Goal: Information Seeking & Learning: Learn about a topic

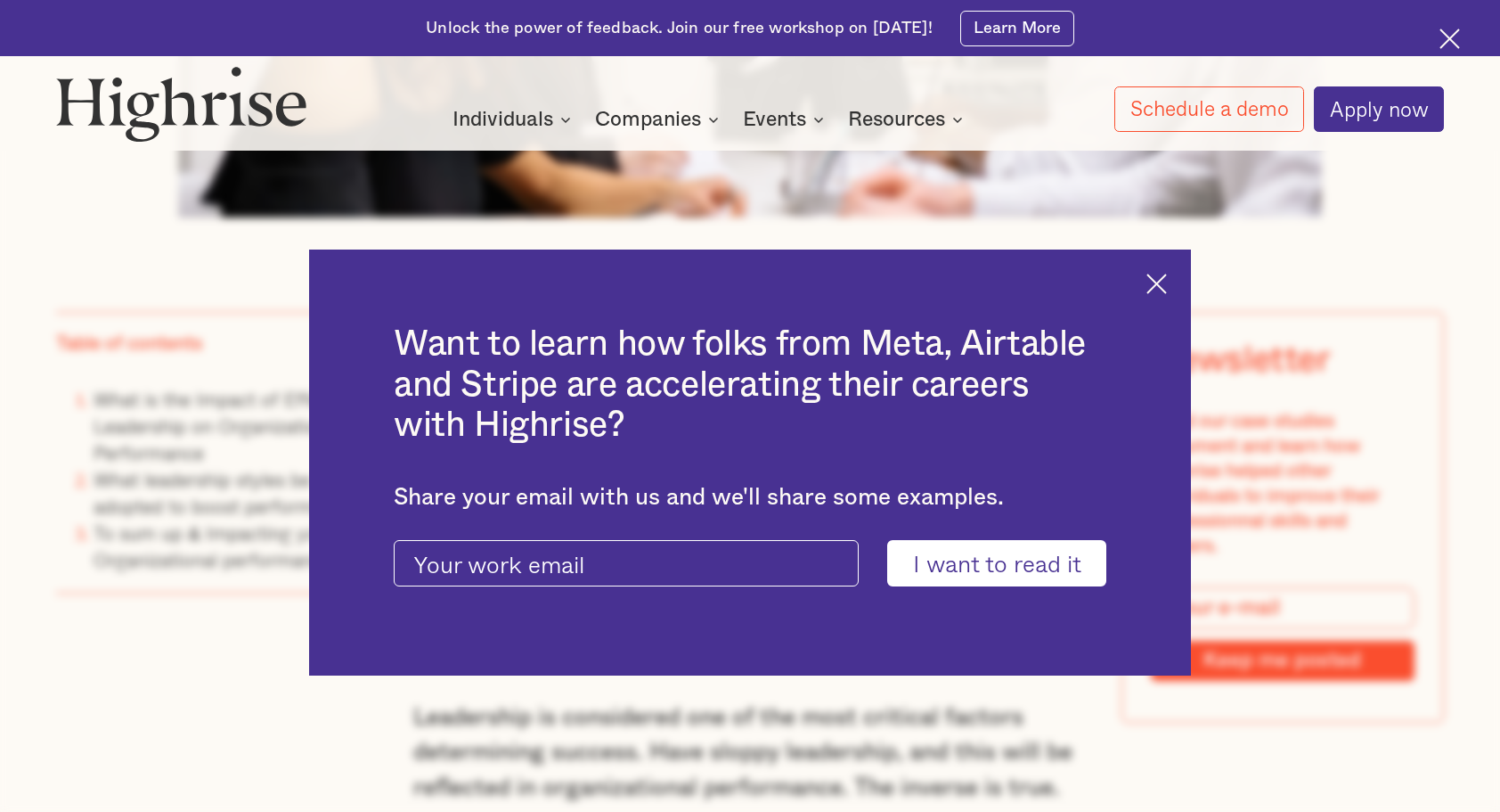
scroll to position [1337, 0]
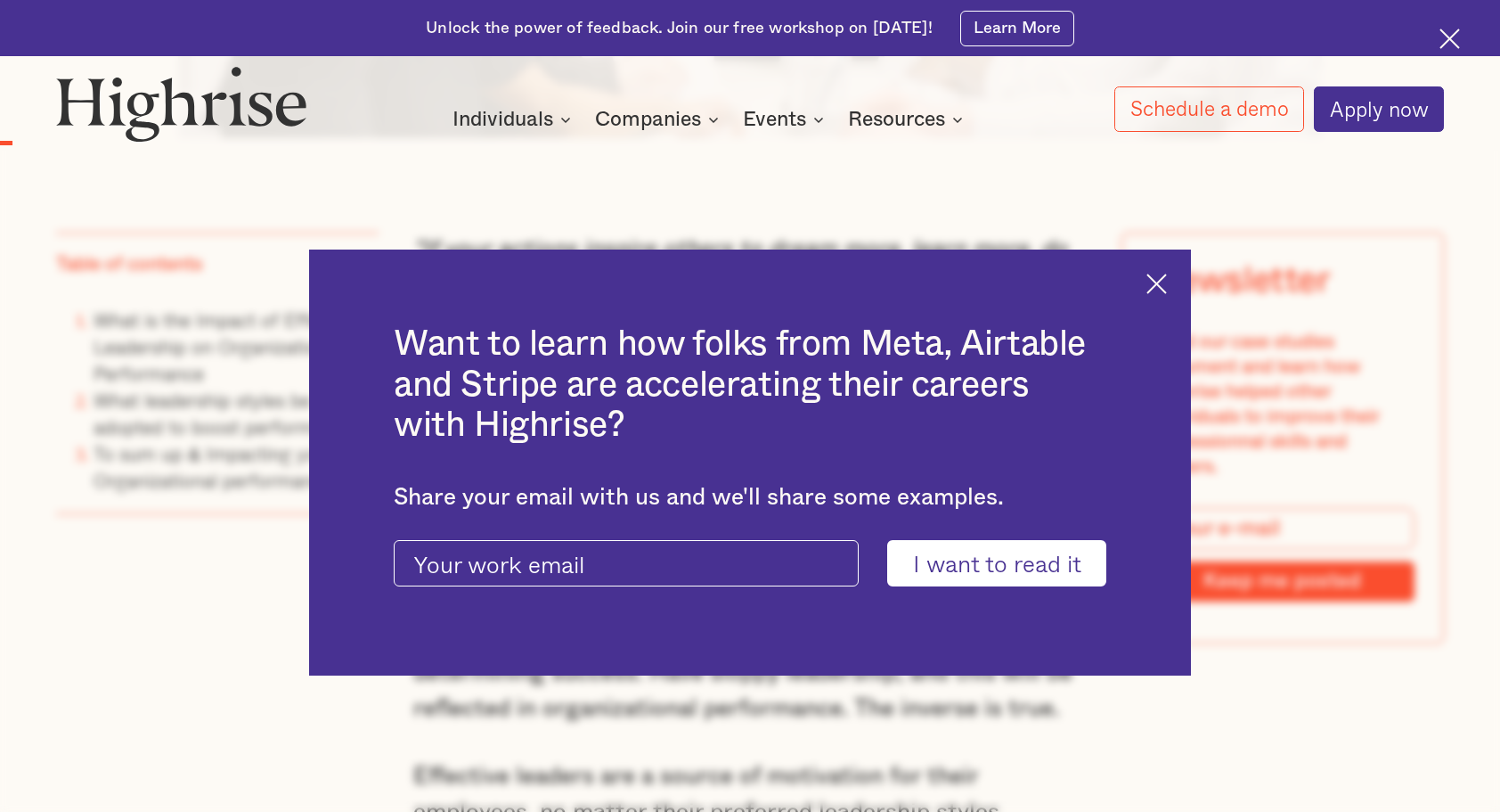
click at [1168, 282] on img at bounding box center [1156, 283] width 20 height 20
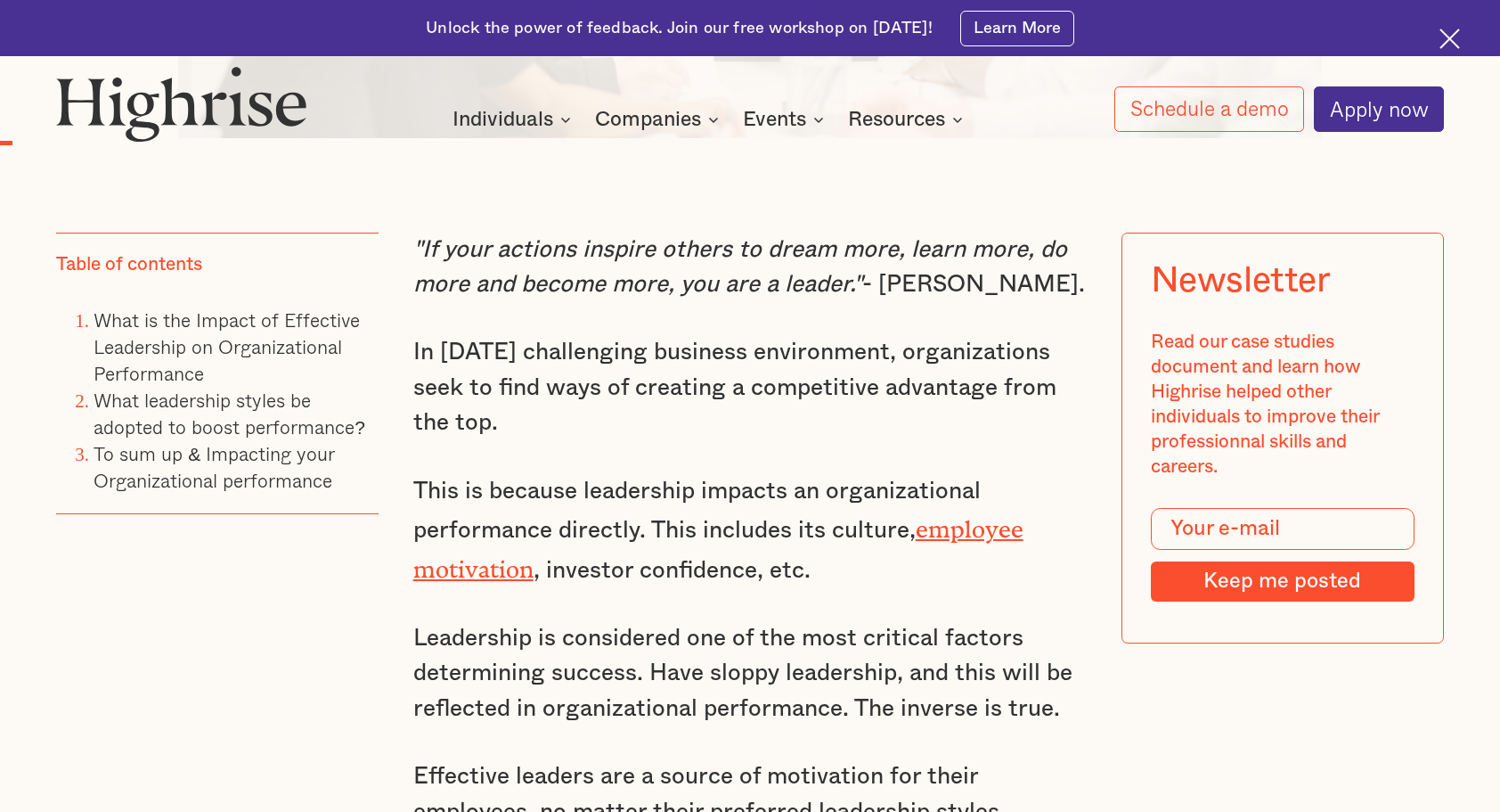
click at [1449, 37] on img at bounding box center [1449, 38] width 20 height 20
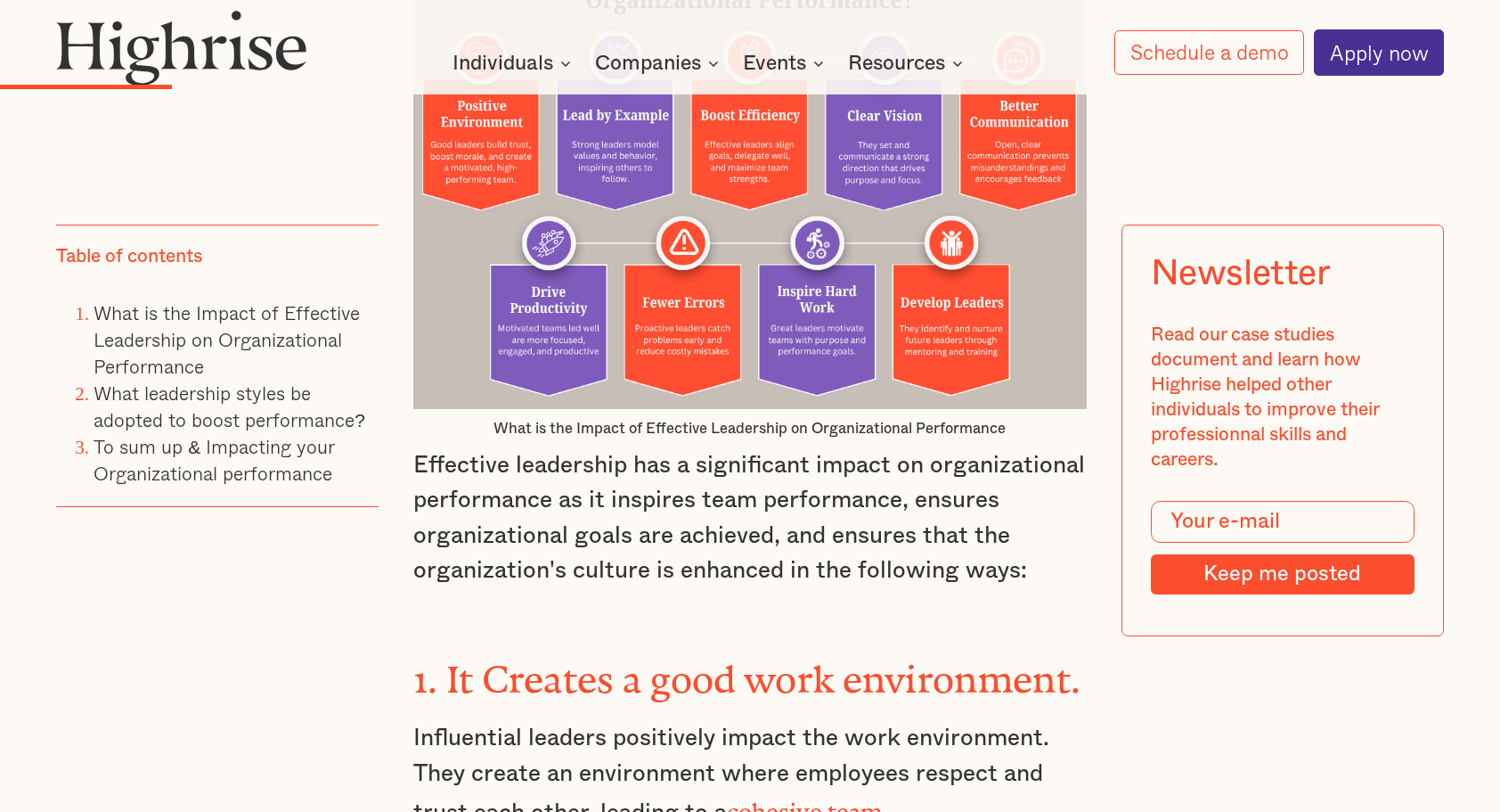
scroll to position [2884, 0]
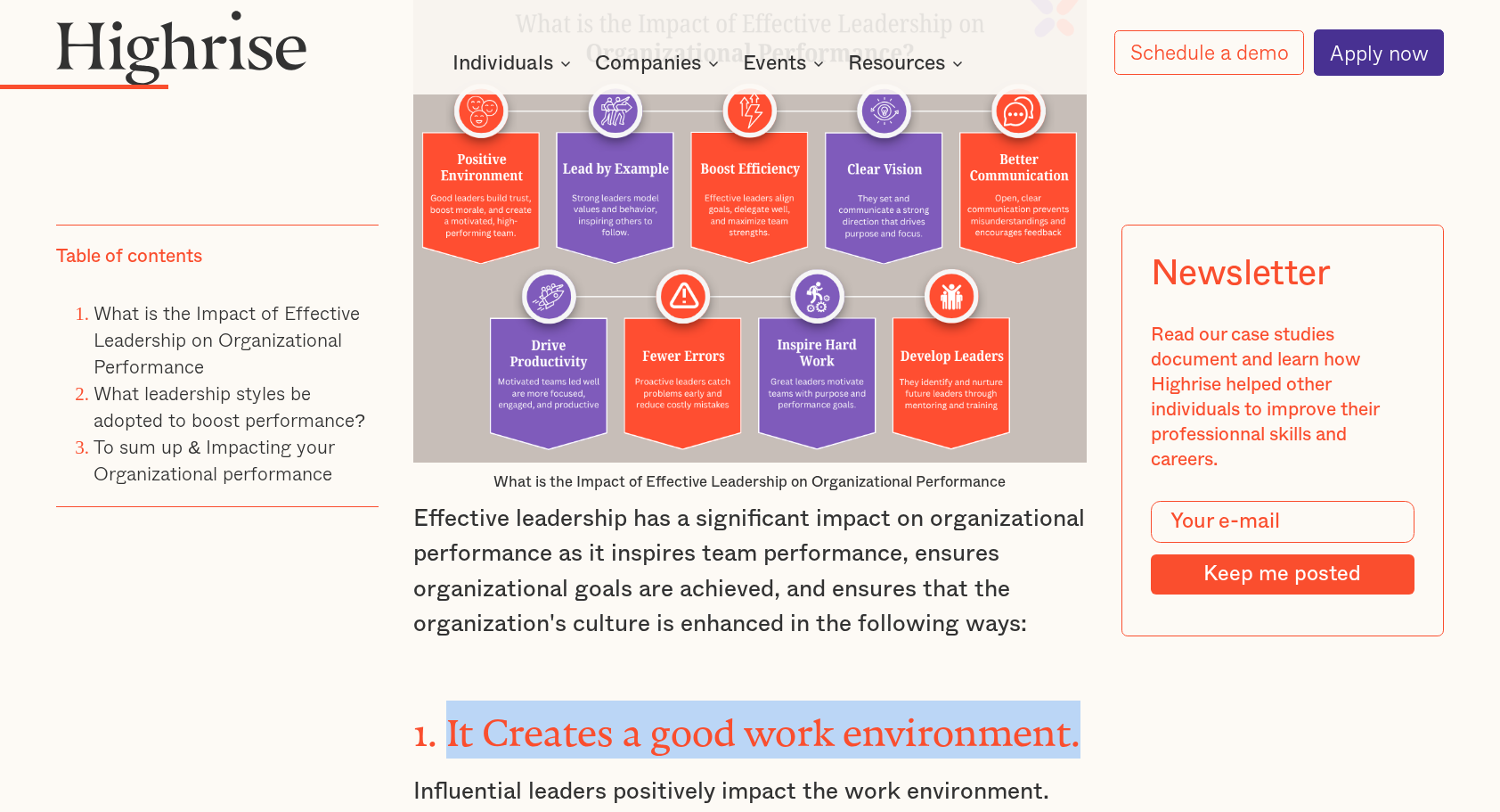
drag, startPoint x: 442, startPoint y: 731, endPoint x: 1107, endPoint y: 715, distance: 665.2
copy strong "It Creates a good work environment."
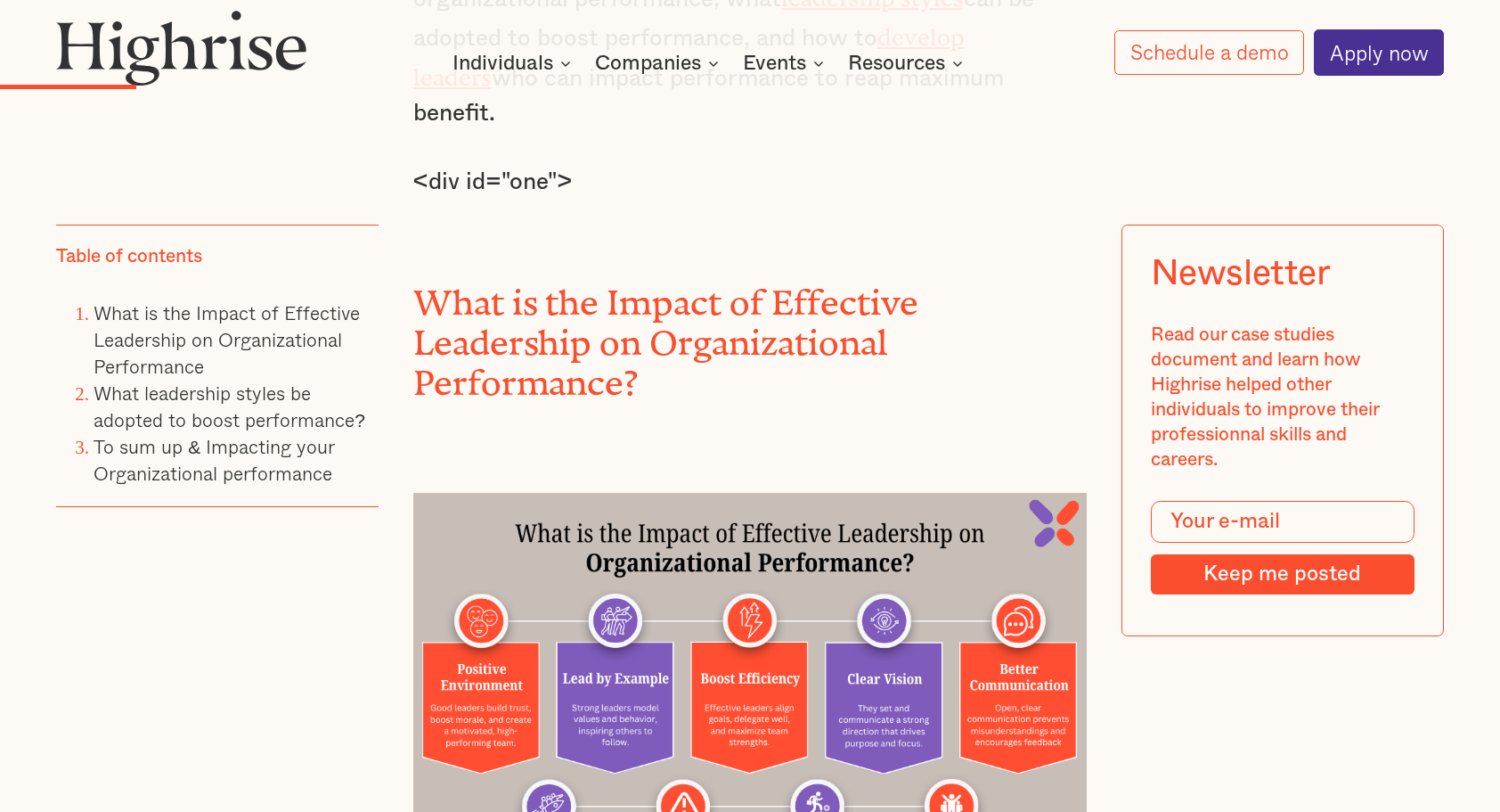
scroll to position [2349, 0]
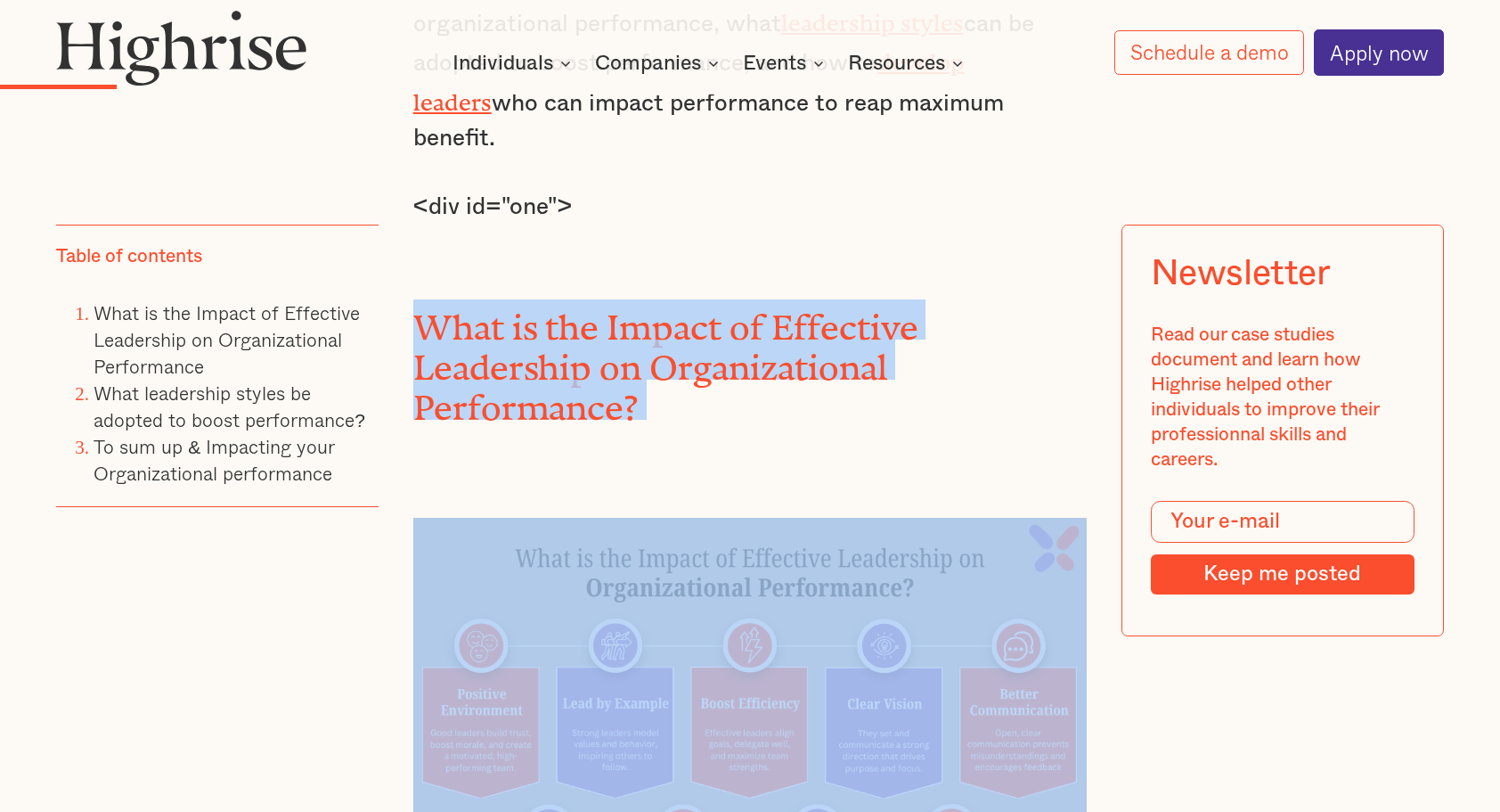
drag, startPoint x: 410, startPoint y: 308, endPoint x: 640, endPoint y: 417, distance: 254.5
click at [640, 417] on div ""If your actions inspire others to dream more, learn more, do more and become m…" at bounding box center [750, 684] width 674 height 3043
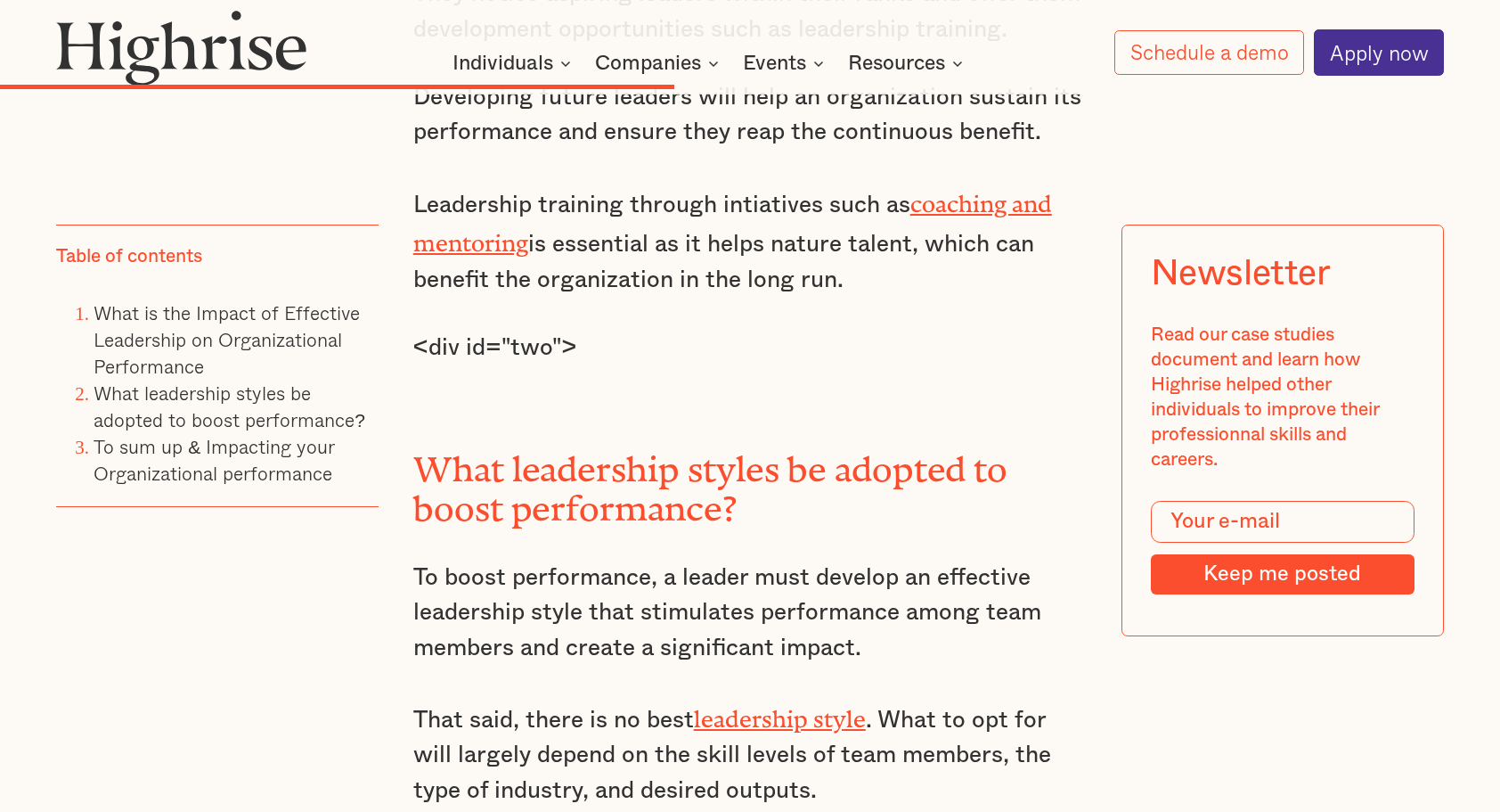
scroll to position [8408, 0]
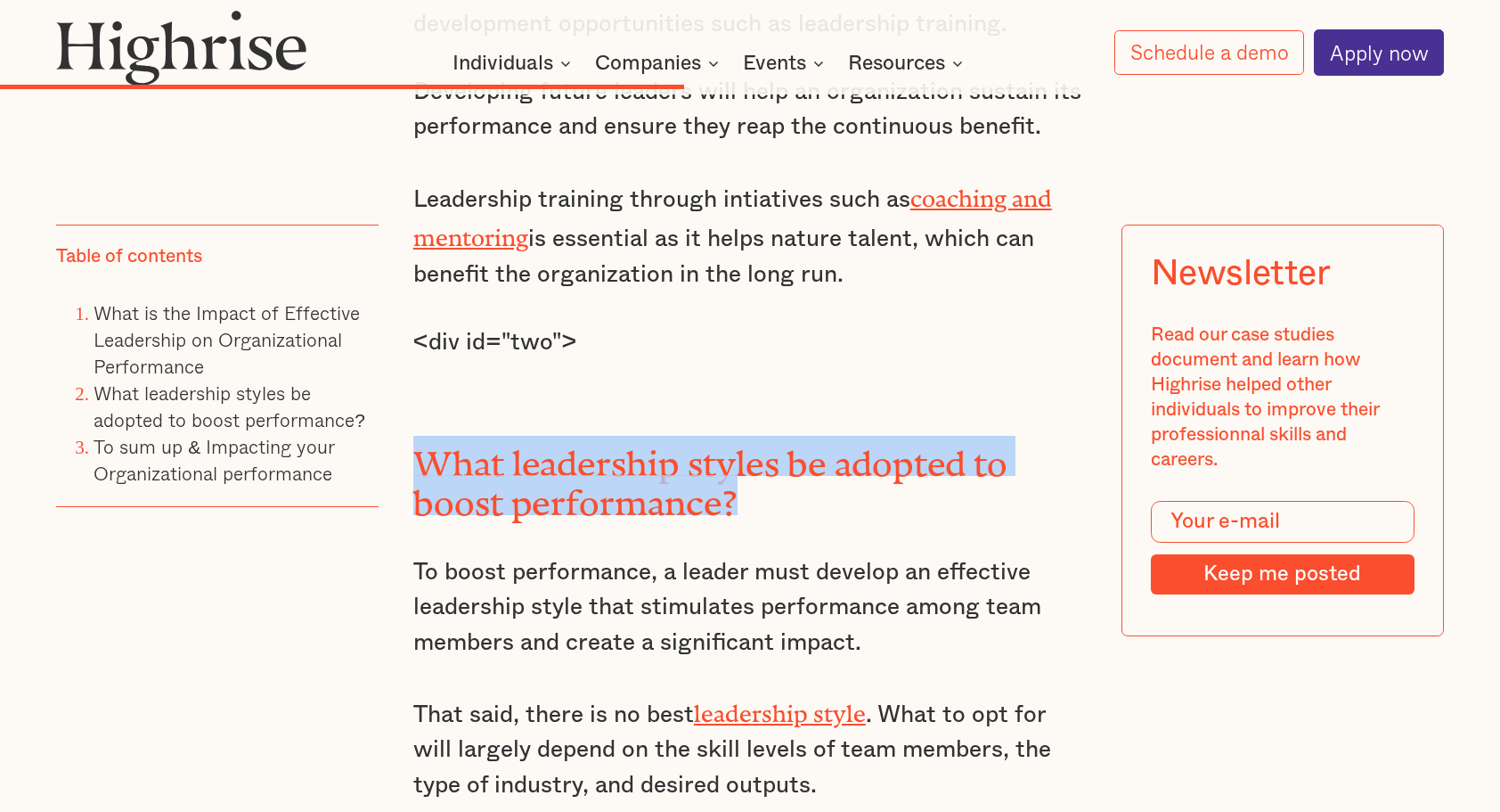
drag, startPoint x: 410, startPoint y: 333, endPoint x: 735, endPoint y: 377, distance: 328.0
click at [735, 435] on h2 "What leadership styles be adopted to boost performance?" at bounding box center [750, 475] width 674 height 80
copy h2 "What leadership styles be adopted to boost performance?"
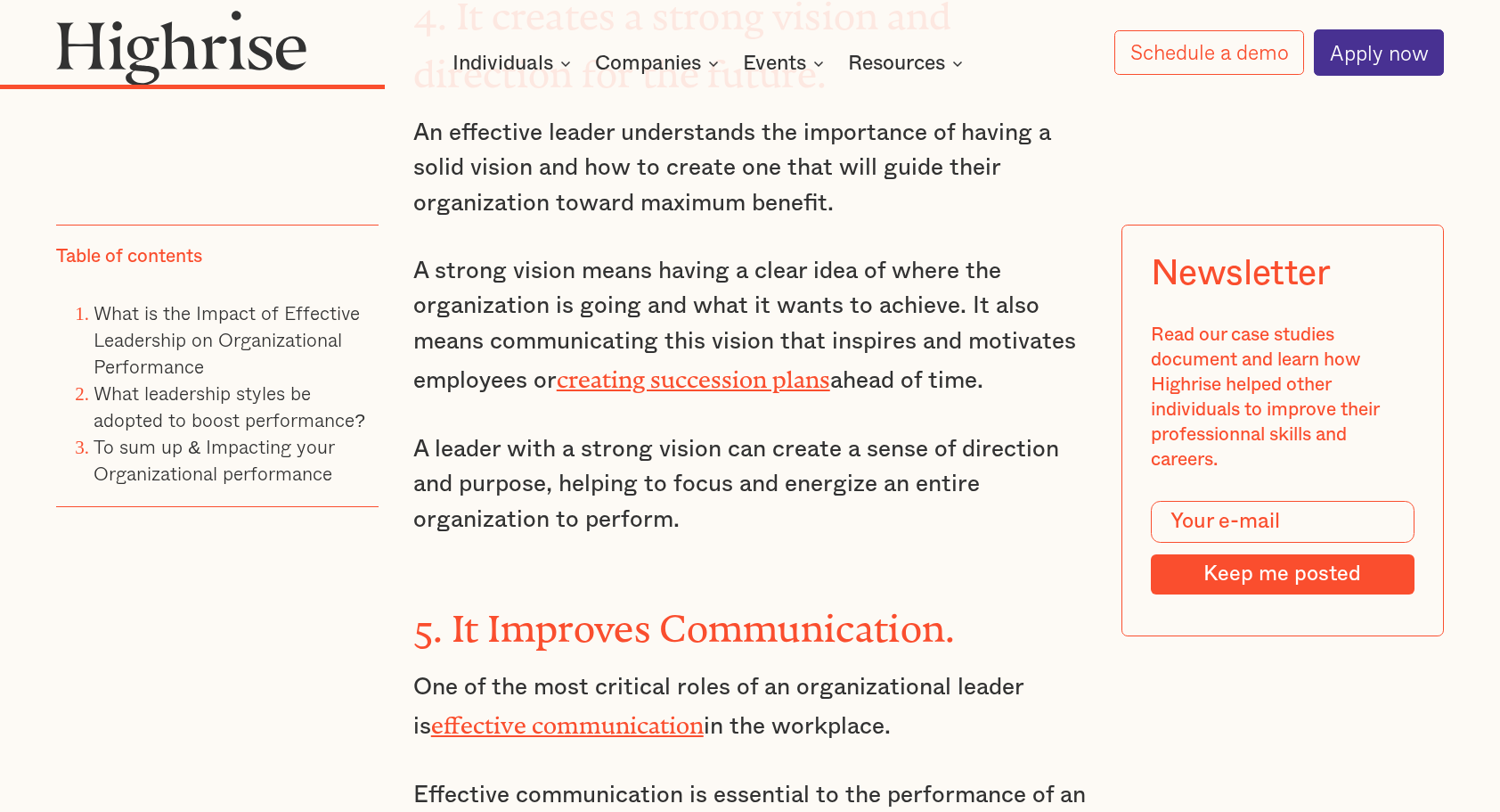
scroll to position [5168, 0]
